Goal: Information Seeking & Learning: Find specific fact

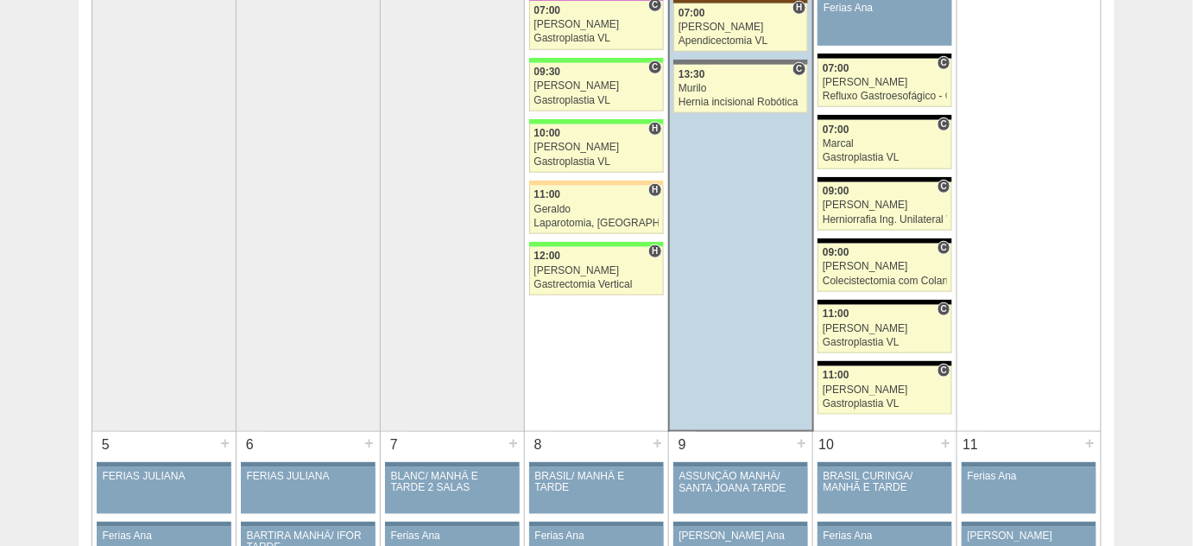
scroll to position [471, 0]
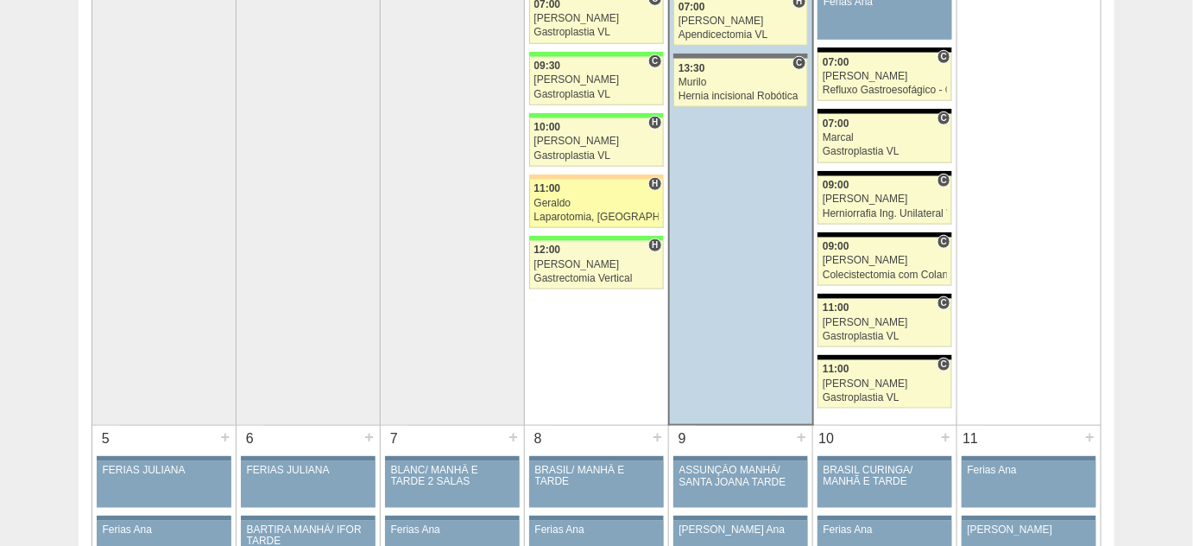
click at [585, 204] on div "Geraldo" at bounding box center [596, 203] width 124 height 11
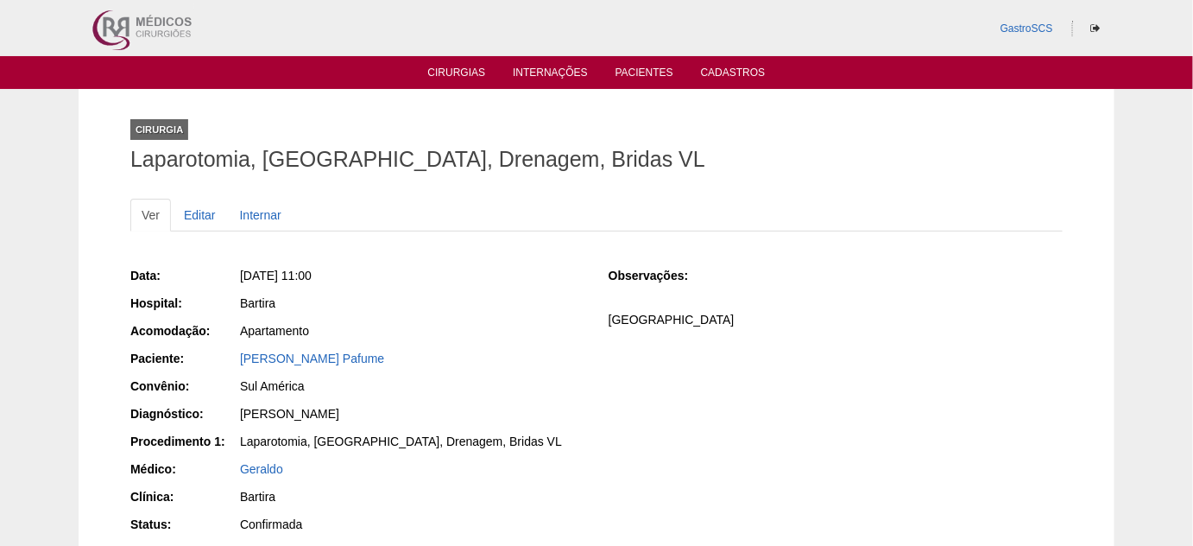
click at [332, 364] on div "[PERSON_NAME] Pafume" at bounding box center [412, 358] width 345 height 17
click at [333, 354] on link "[PERSON_NAME] Pafume" at bounding box center [312, 358] width 144 height 14
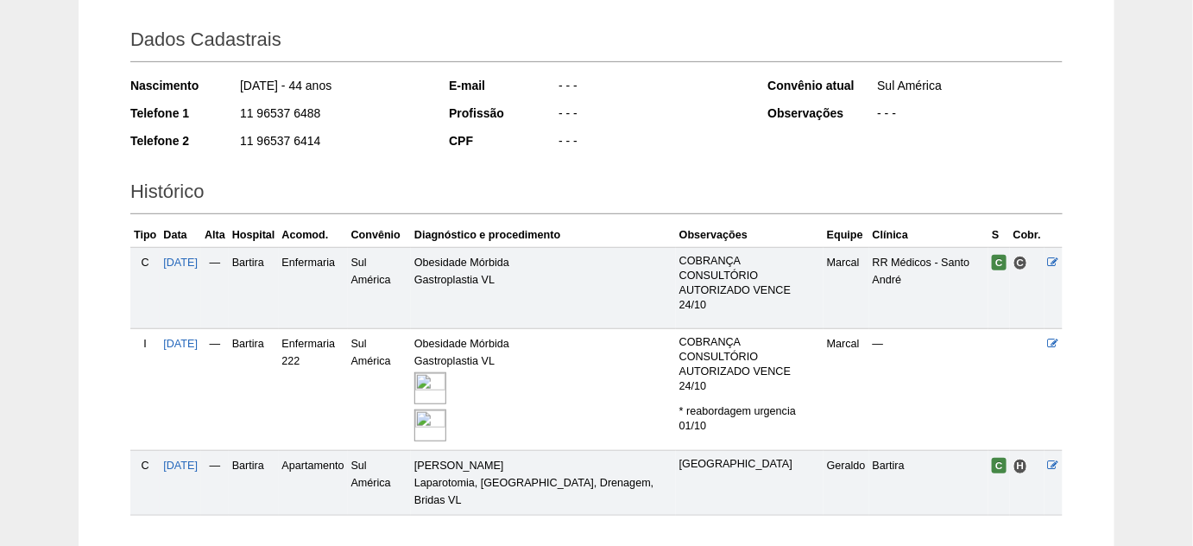
scroll to position [235, 0]
click at [168, 459] on span "01/10/2025" at bounding box center [180, 465] width 35 height 12
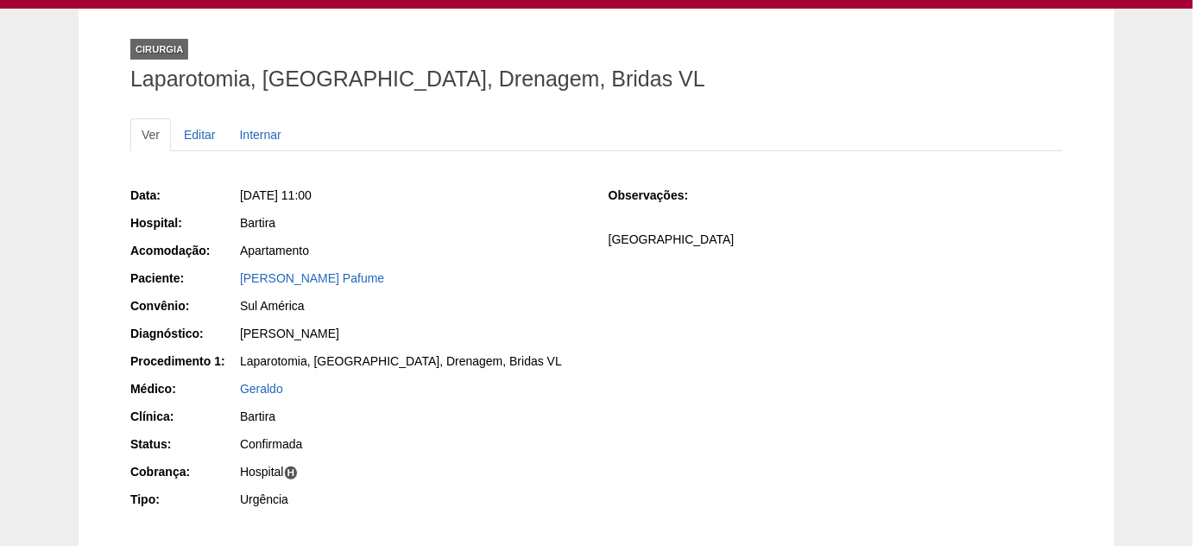
scroll to position [156, 0]
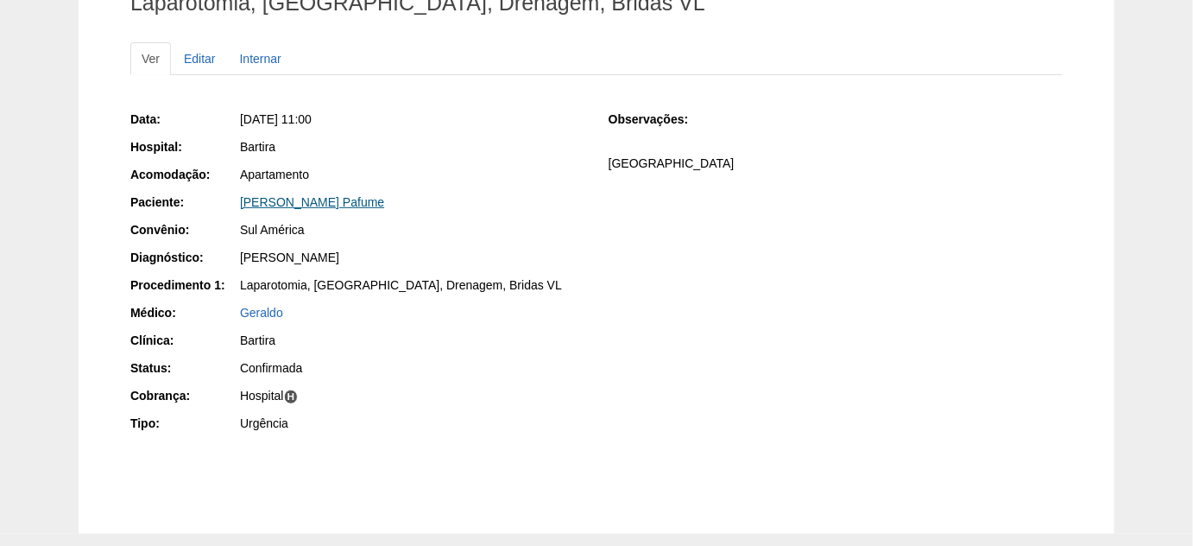
click at [330, 197] on link "[PERSON_NAME] Pafume" at bounding box center [312, 202] width 144 height 14
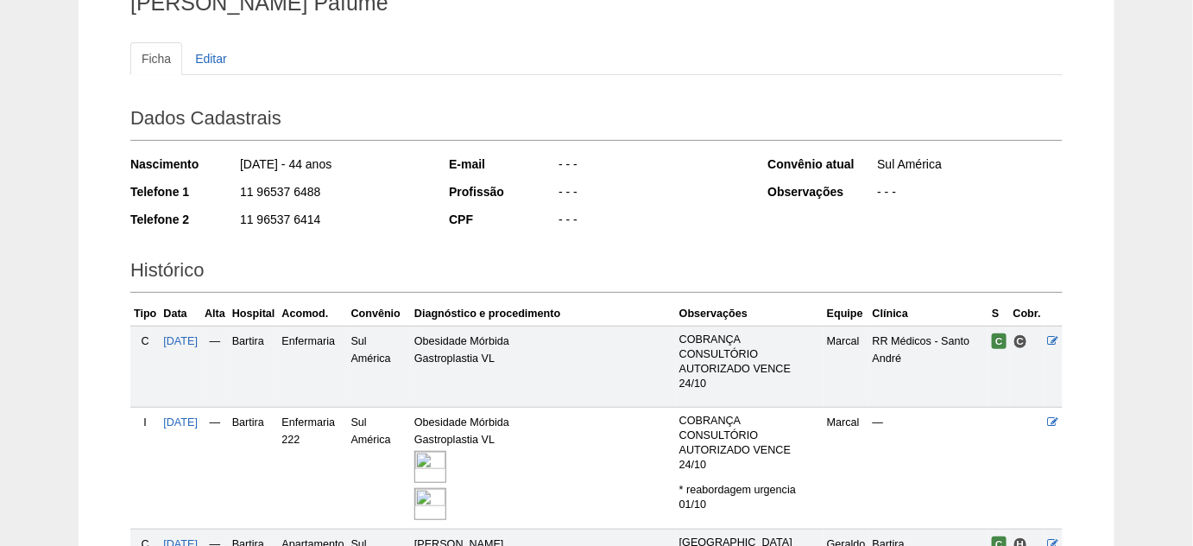
scroll to position [235, 0]
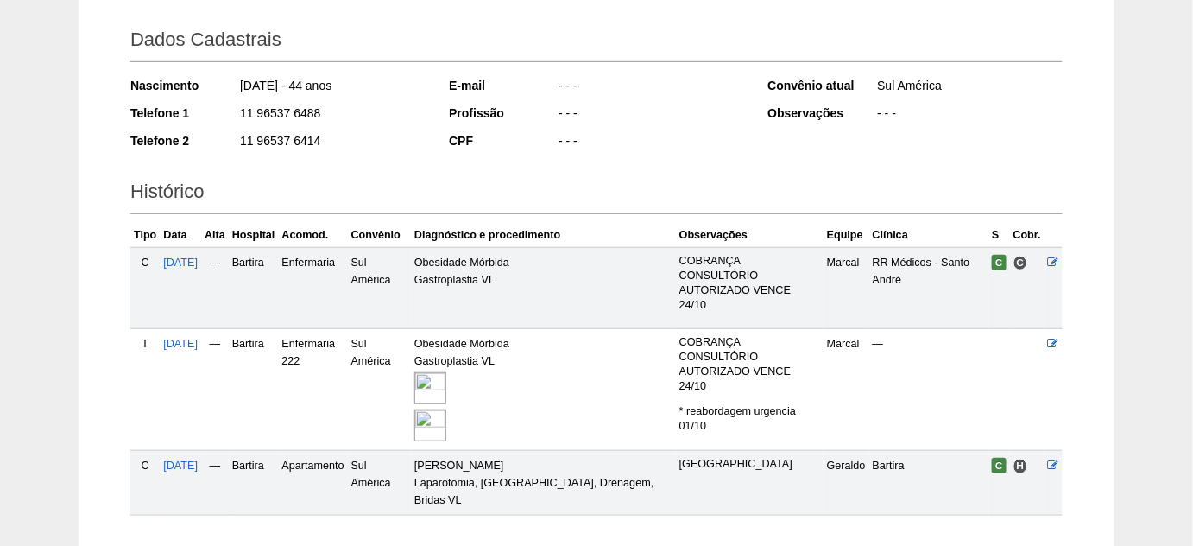
click at [435, 351] on td "Obesidade Mórbida Gastroplastia VL" at bounding box center [543, 390] width 265 height 122
click at [440, 372] on img at bounding box center [430, 388] width 32 height 32
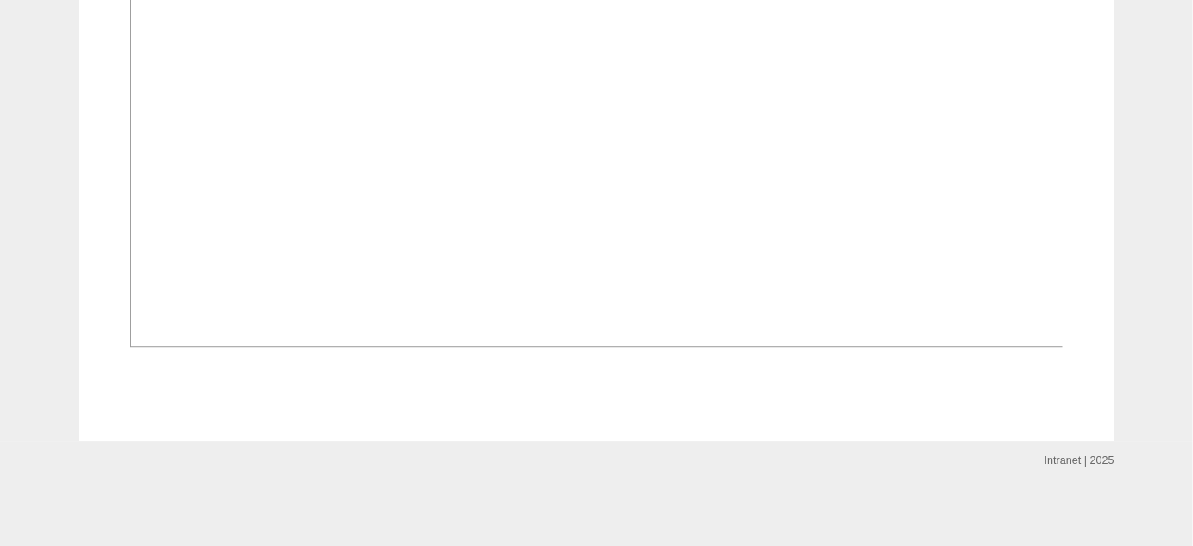
scroll to position [2668, 0]
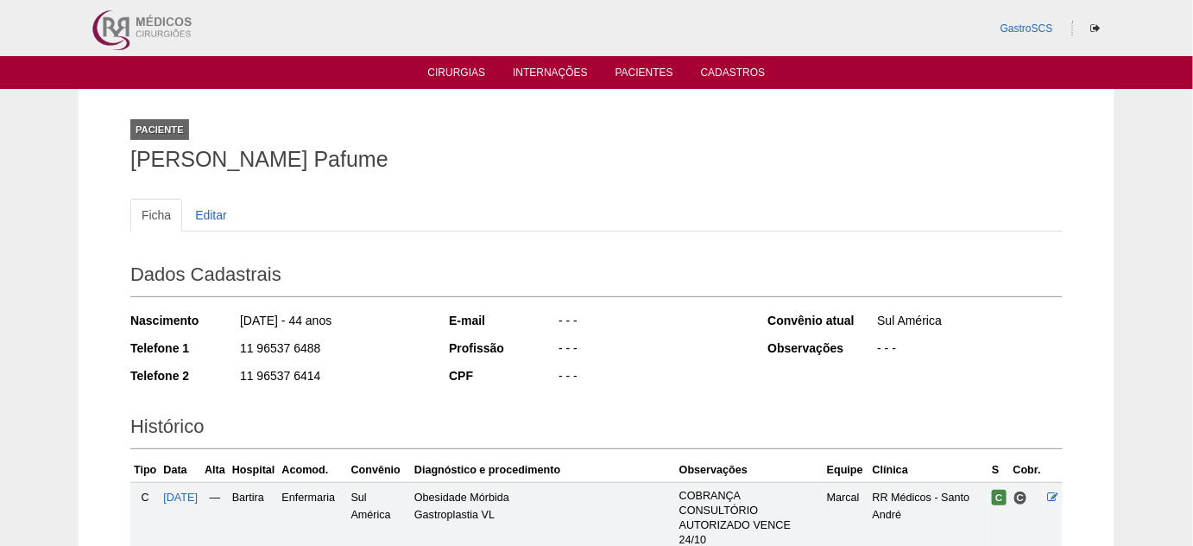
click at [438, 64] on ul "Cirurgias Internações Pacientes Cadastros" at bounding box center [596, 72] width 1193 height 33
click at [440, 79] on link "Cirurgias" at bounding box center [457, 73] width 58 height 15
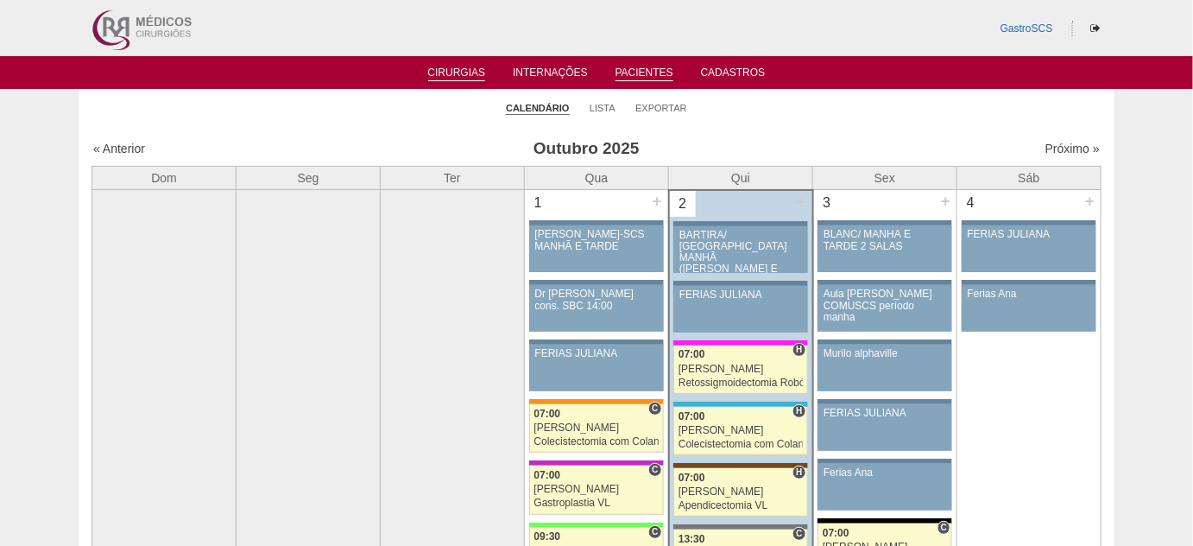
click at [638, 68] on link "Pacientes" at bounding box center [645, 73] width 58 height 15
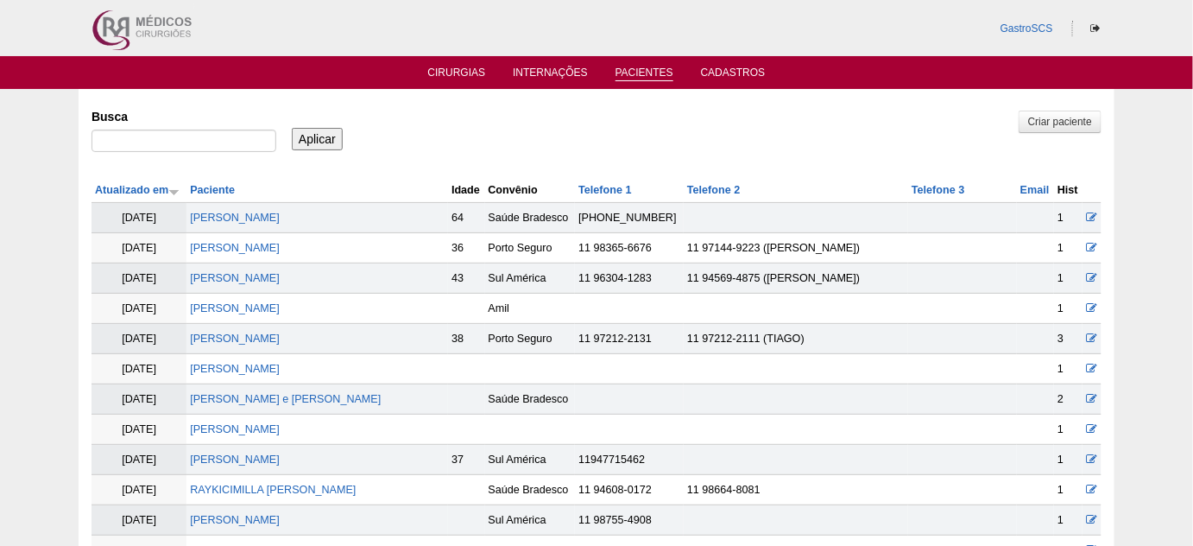
click at [211, 154] on div at bounding box center [184, 145] width 185 height 31
click at [212, 135] on input "Busca" at bounding box center [184, 141] width 185 height 22
paste input "Kelly Daniela da Silva"
type input "Kelly Daniela da Silva"
click at [299, 135] on input "Aplicar" at bounding box center [317, 139] width 51 height 22
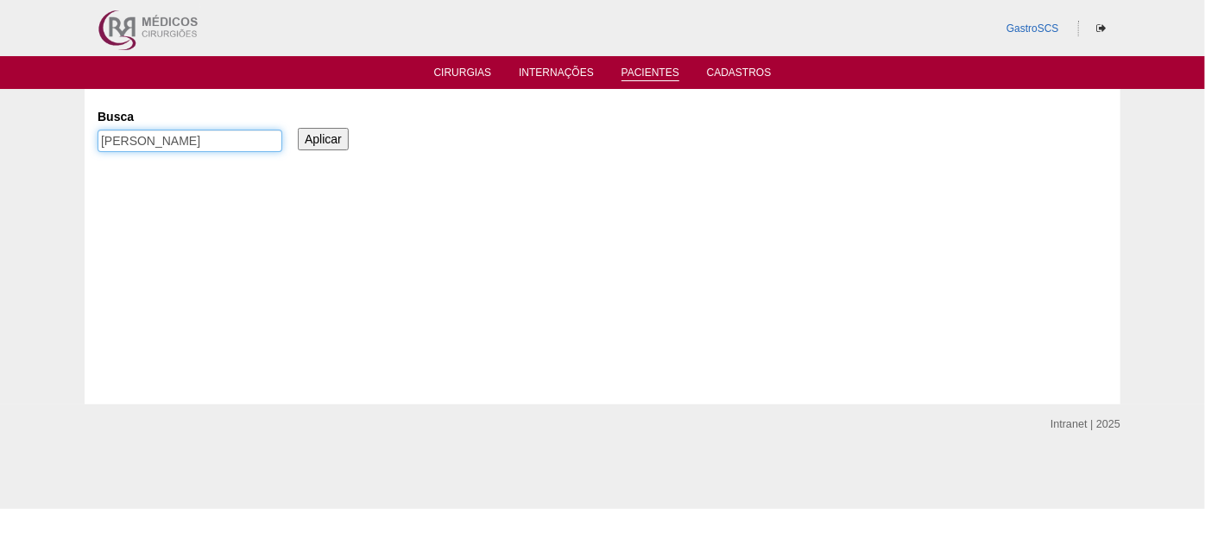
click at [232, 136] on input "[PERSON_NAME]" at bounding box center [190, 141] width 185 height 22
type input ""[PERSON_NAME]""
click at [298, 128] on input "Aplicar" at bounding box center [323, 139] width 51 height 22
click at [455, 73] on link "Cirurgias" at bounding box center [463, 73] width 58 height 15
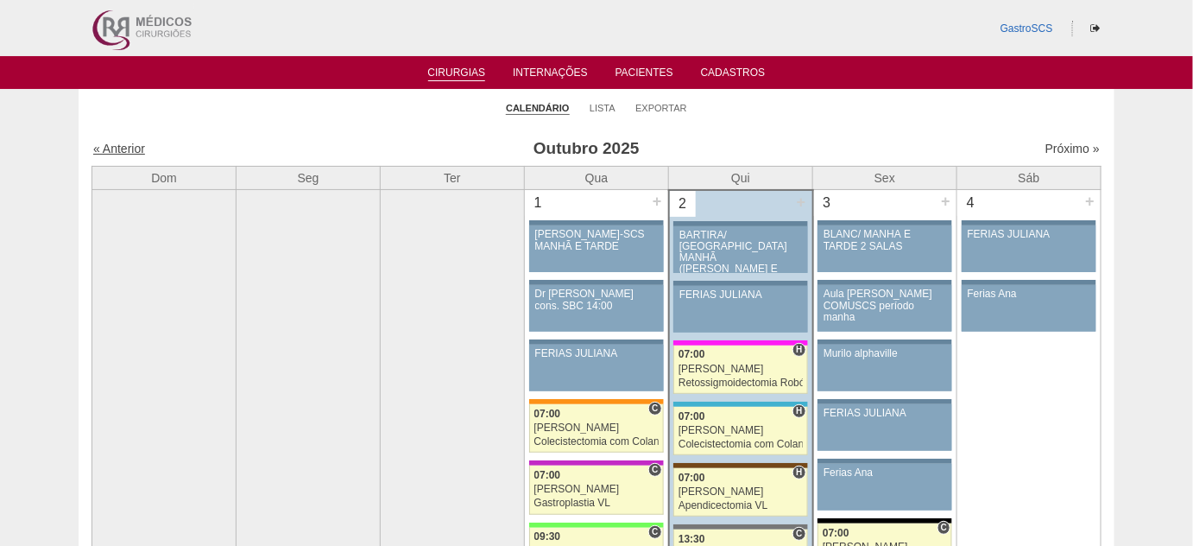
click at [134, 142] on link "« Anterior" at bounding box center [119, 149] width 52 height 14
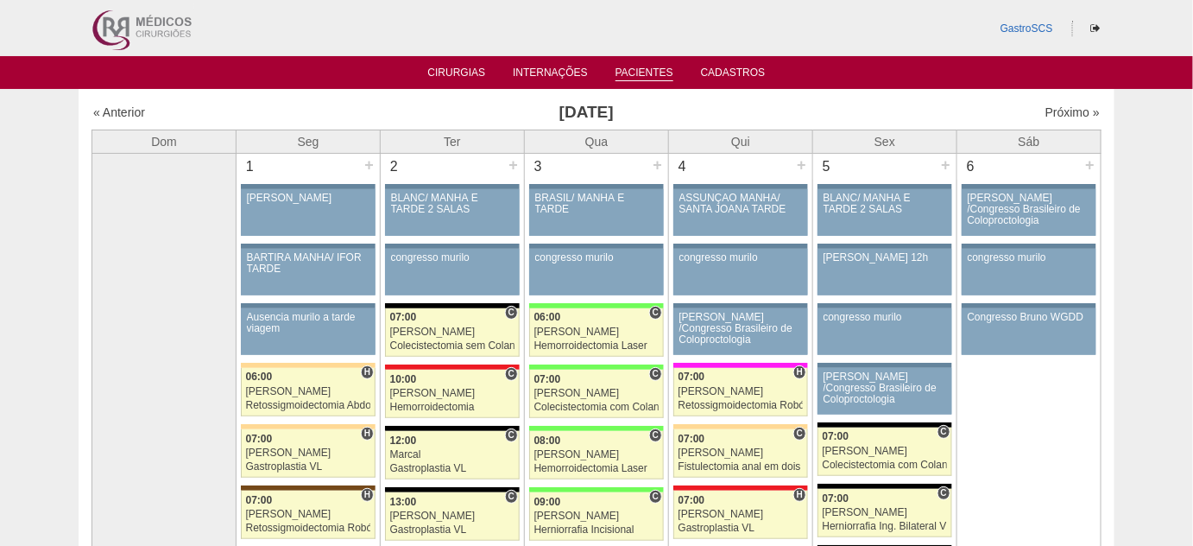
click at [624, 66] on li "Pacientes" at bounding box center [645, 72] width 82 height 14
click at [626, 71] on link "Pacientes" at bounding box center [645, 73] width 58 height 15
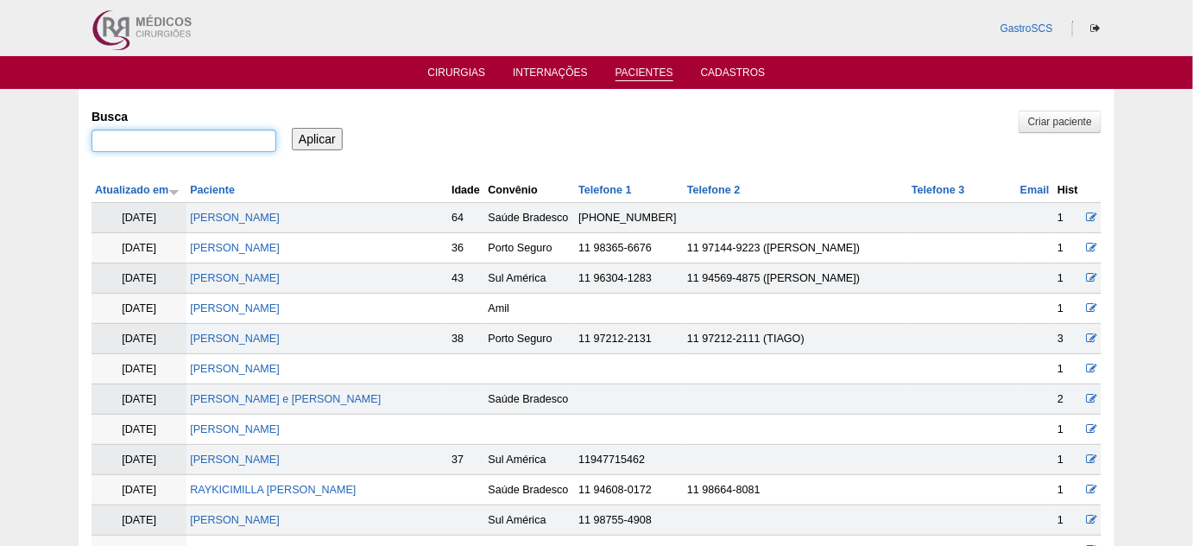
click at [145, 133] on input "Busca" at bounding box center [184, 141] width 185 height 22
type input "[PERSON_NAME]"
click at [292, 128] on input "Aplicar" at bounding box center [317, 139] width 51 height 22
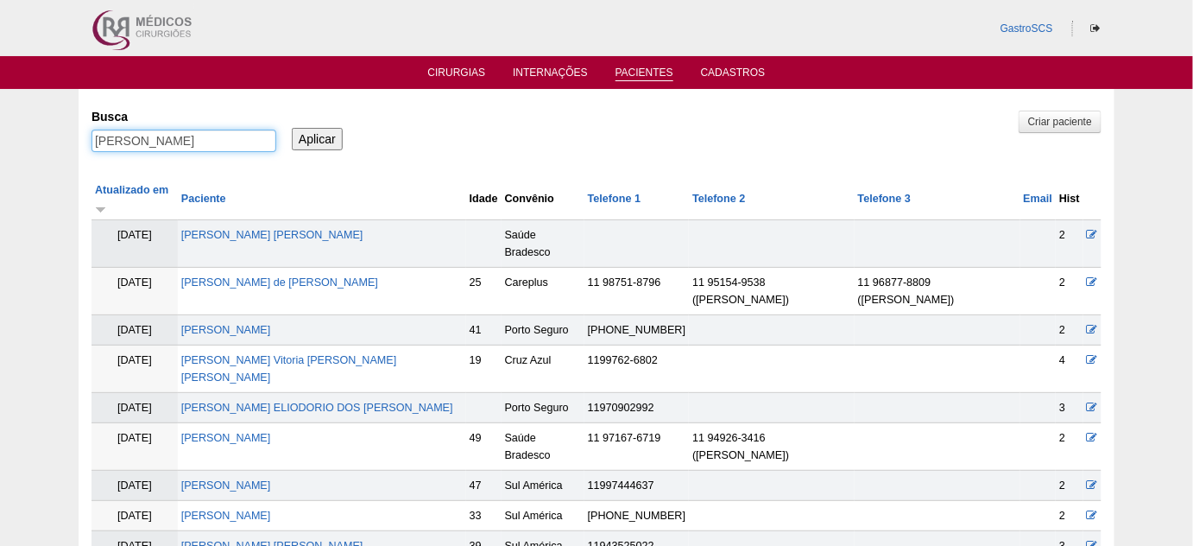
drag, startPoint x: 112, startPoint y: 137, endPoint x: 108, endPoint y: 161, distance: 23.7
click at [112, 138] on input "[PERSON_NAME]" at bounding box center [184, 141] width 185 height 22
type input "kely"
click at [292, 128] on input "Aplicar" at bounding box center [317, 139] width 51 height 22
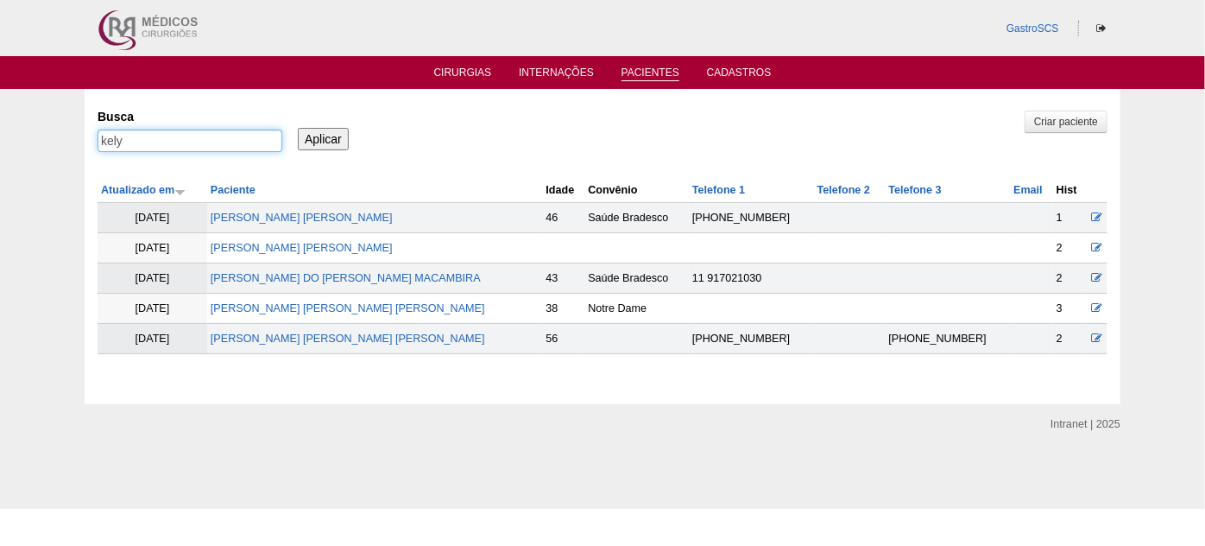
click at [179, 142] on input "kely" at bounding box center [190, 141] width 185 height 22
type input "kelli"
click at [298, 128] on input "Aplicar" at bounding box center [323, 139] width 51 height 22
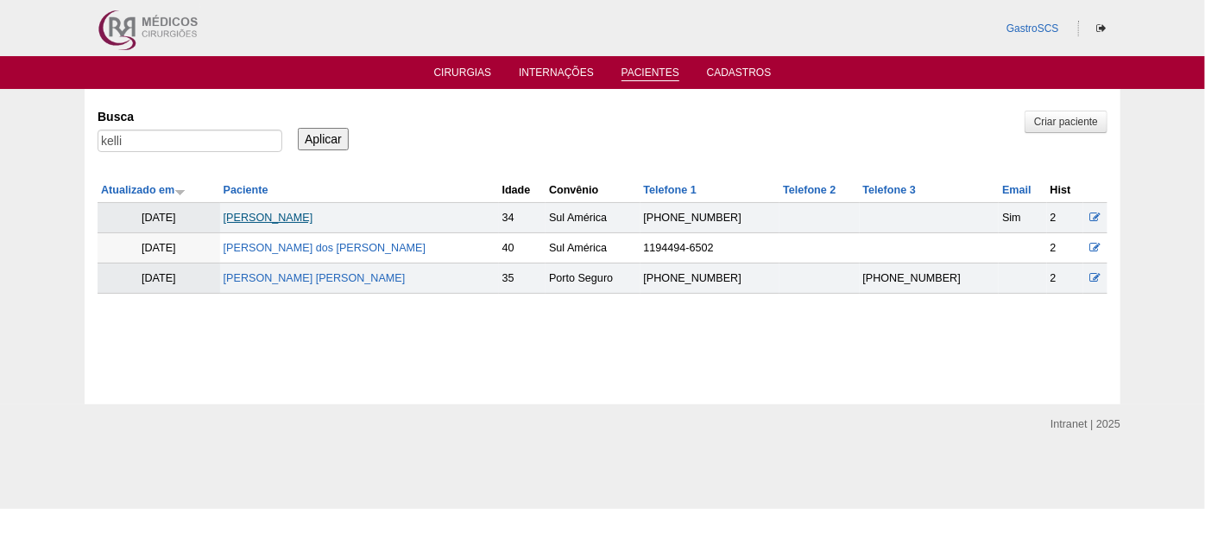
click at [301, 213] on link "[PERSON_NAME]" at bounding box center [269, 218] width 90 height 12
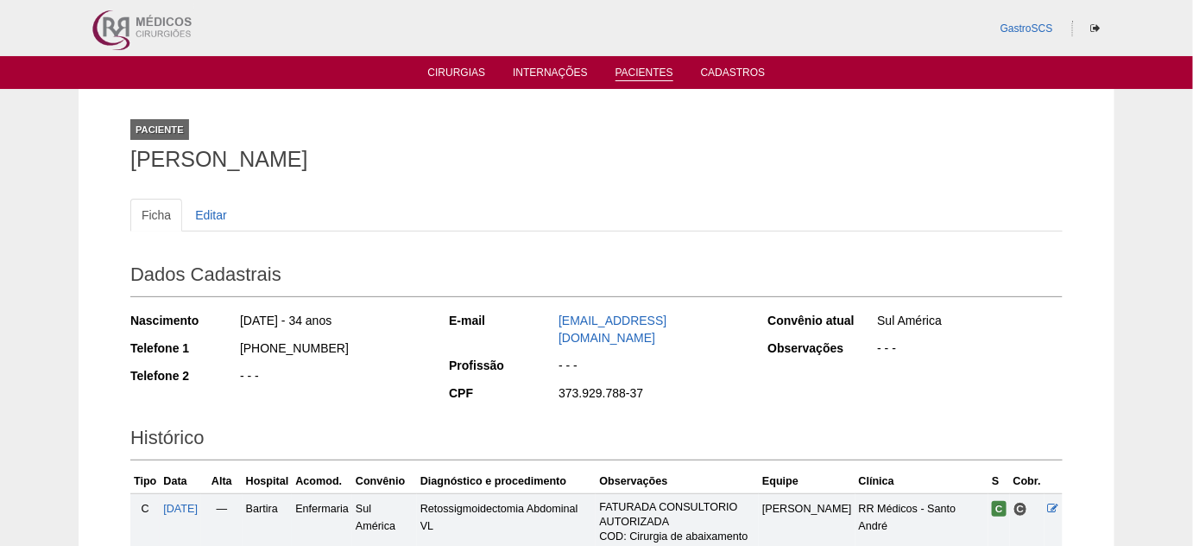
click at [623, 75] on link "Pacientes" at bounding box center [645, 73] width 58 height 15
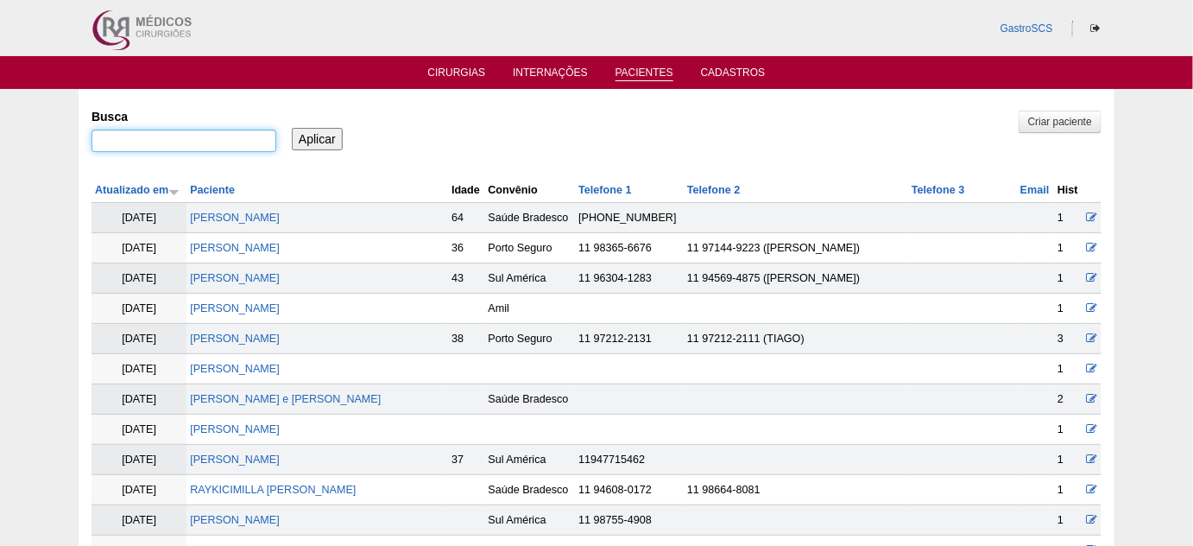
click at [239, 136] on input "Busca" at bounding box center [184, 141] width 185 height 22
paste input "[PERSON_NAME] de [PERSON_NAME]"
type input "Claudia Santiago de Amaral Pérez"
click at [313, 144] on input "Aplicar" at bounding box center [317, 139] width 51 height 22
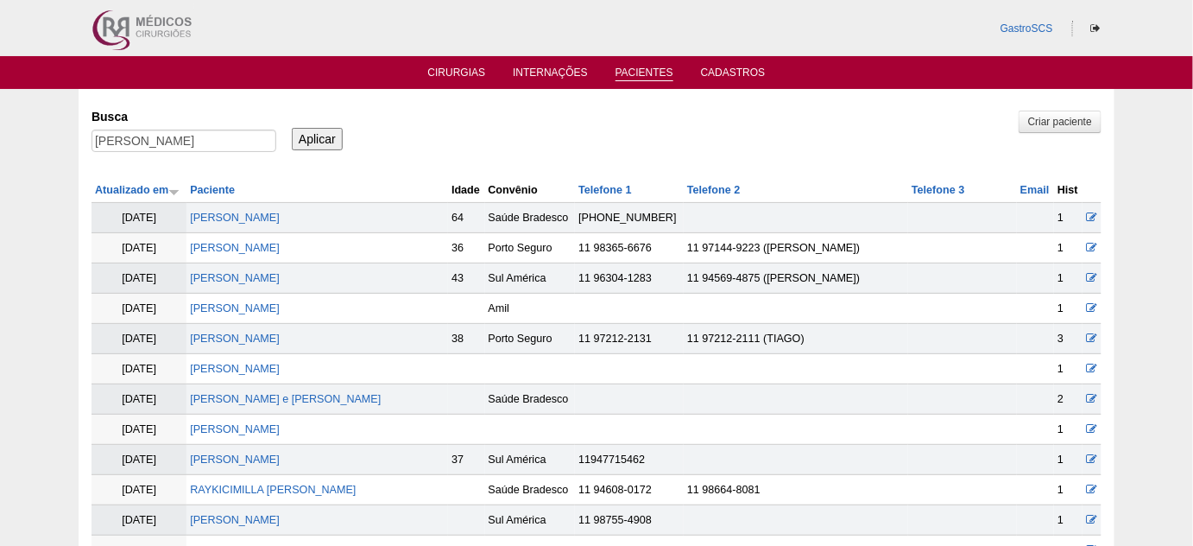
scroll to position [0, 0]
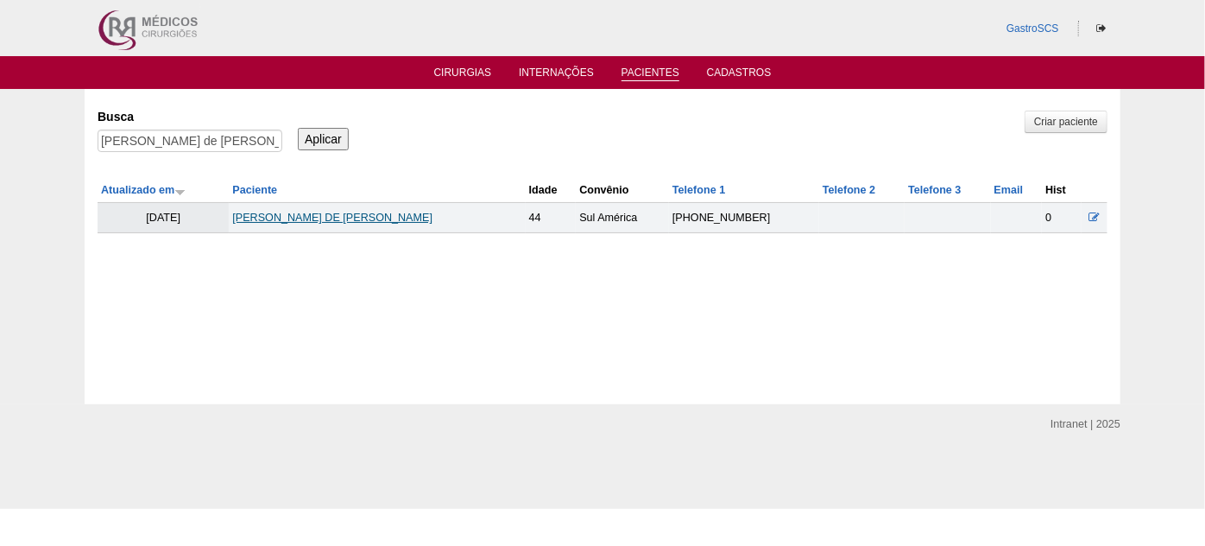
click at [349, 222] on link "[PERSON_NAME] DE [PERSON_NAME]" at bounding box center [332, 218] width 200 height 12
drag, startPoint x: 175, startPoint y: 140, endPoint x: 352, endPoint y: 147, distance: 177.1
click at [352, 147] on div "Busca [PERSON_NAME] de [PERSON_NAME] Aplicar" at bounding box center [603, 131] width 1010 height 59
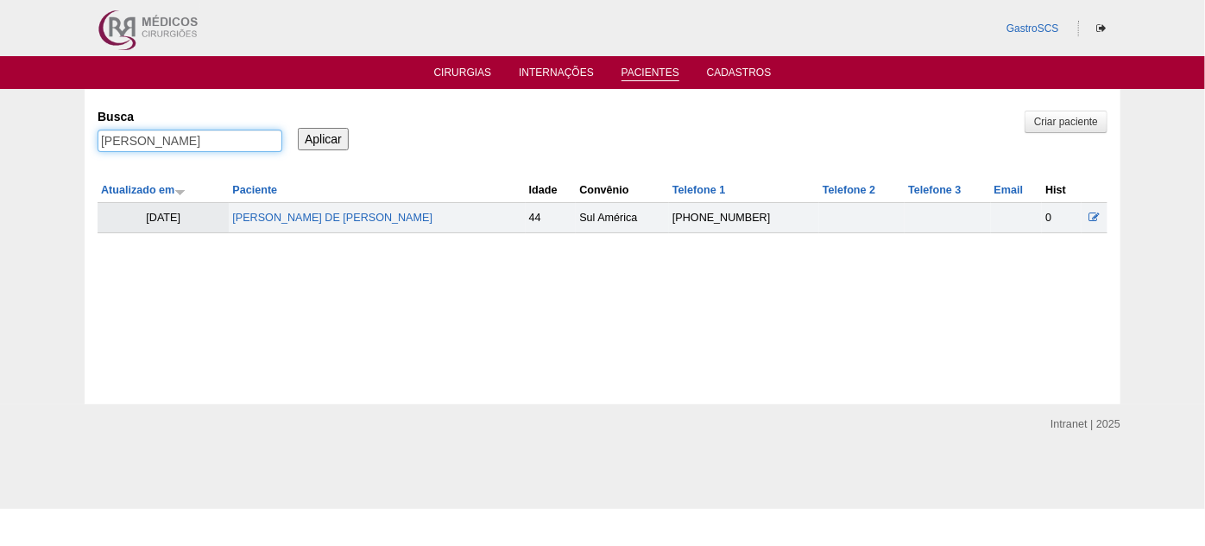
type input "[PERSON_NAME]"
click at [298, 128] on input "Aplicar" at bounding box center [323, 139] width 51 height 22
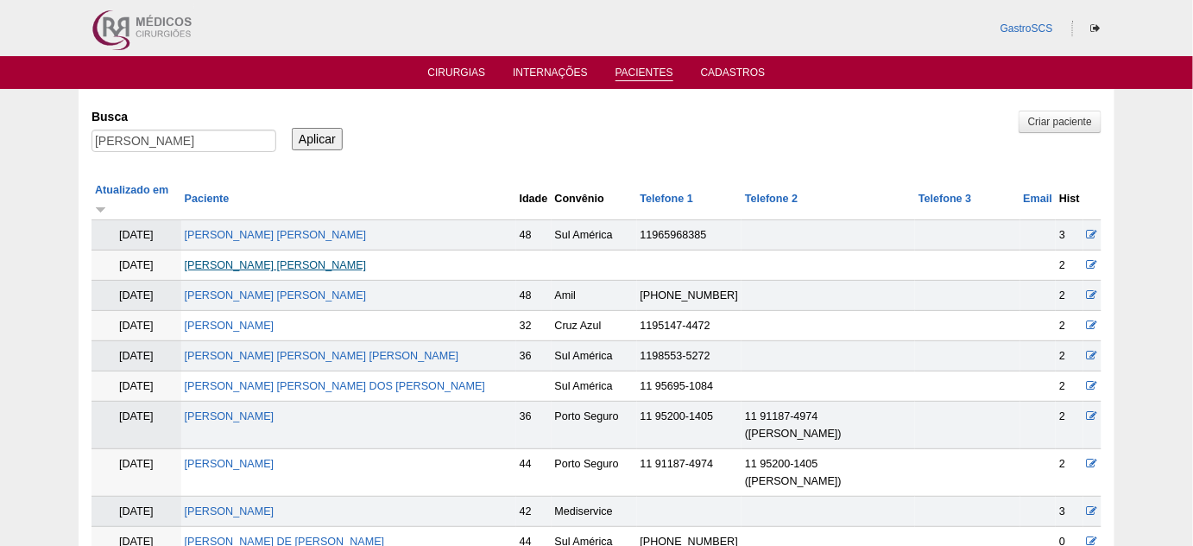
click at [345, 259] on link "[PERSON_NAME] de [PERSON_NAME]" at bounding box center [276, 265] width 182 height 12
